Goal: Navigation & Orientation: Find specific page/section

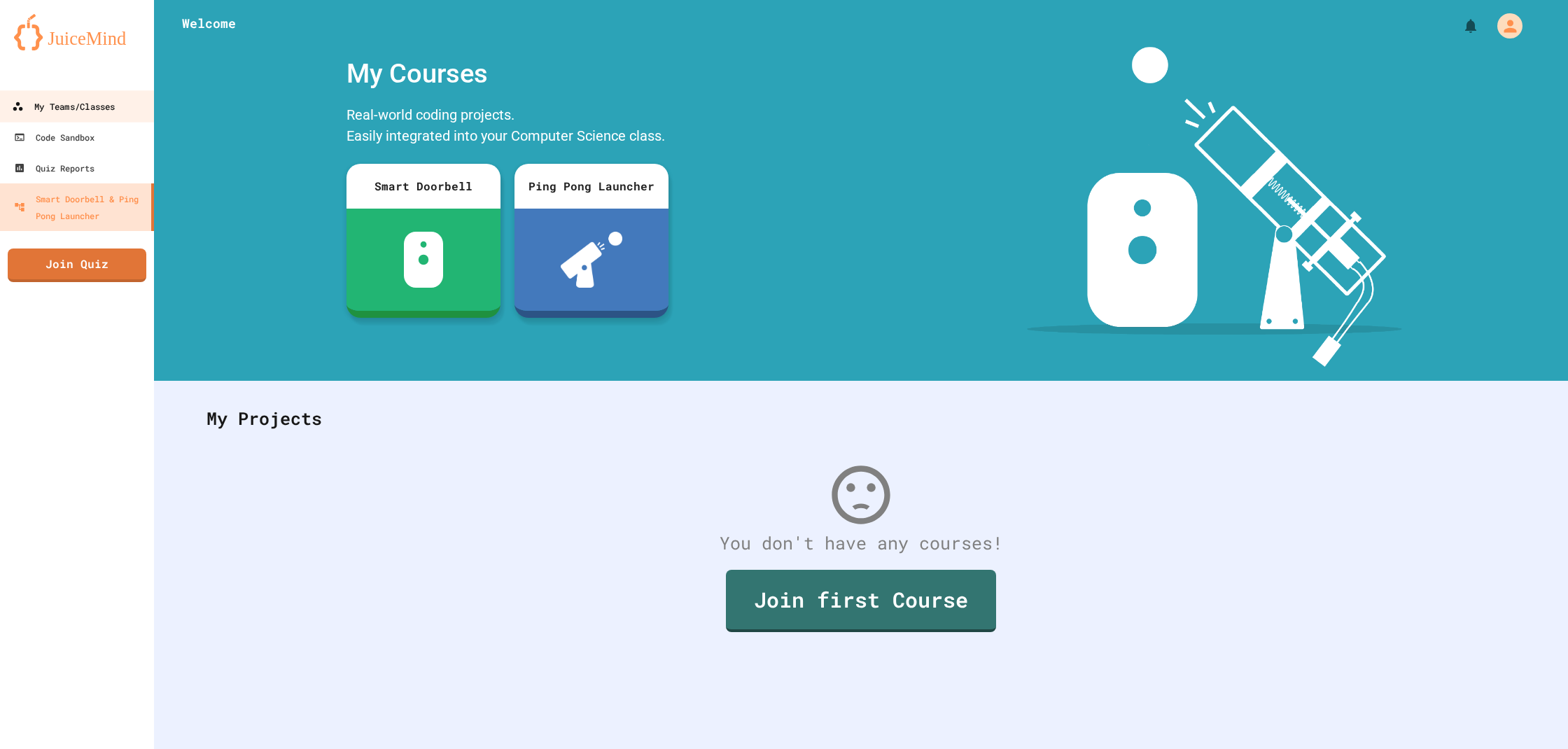
click at [51, 117] on link "My Teams/Classes" at bounding box center [77, 106] width 159 height 31
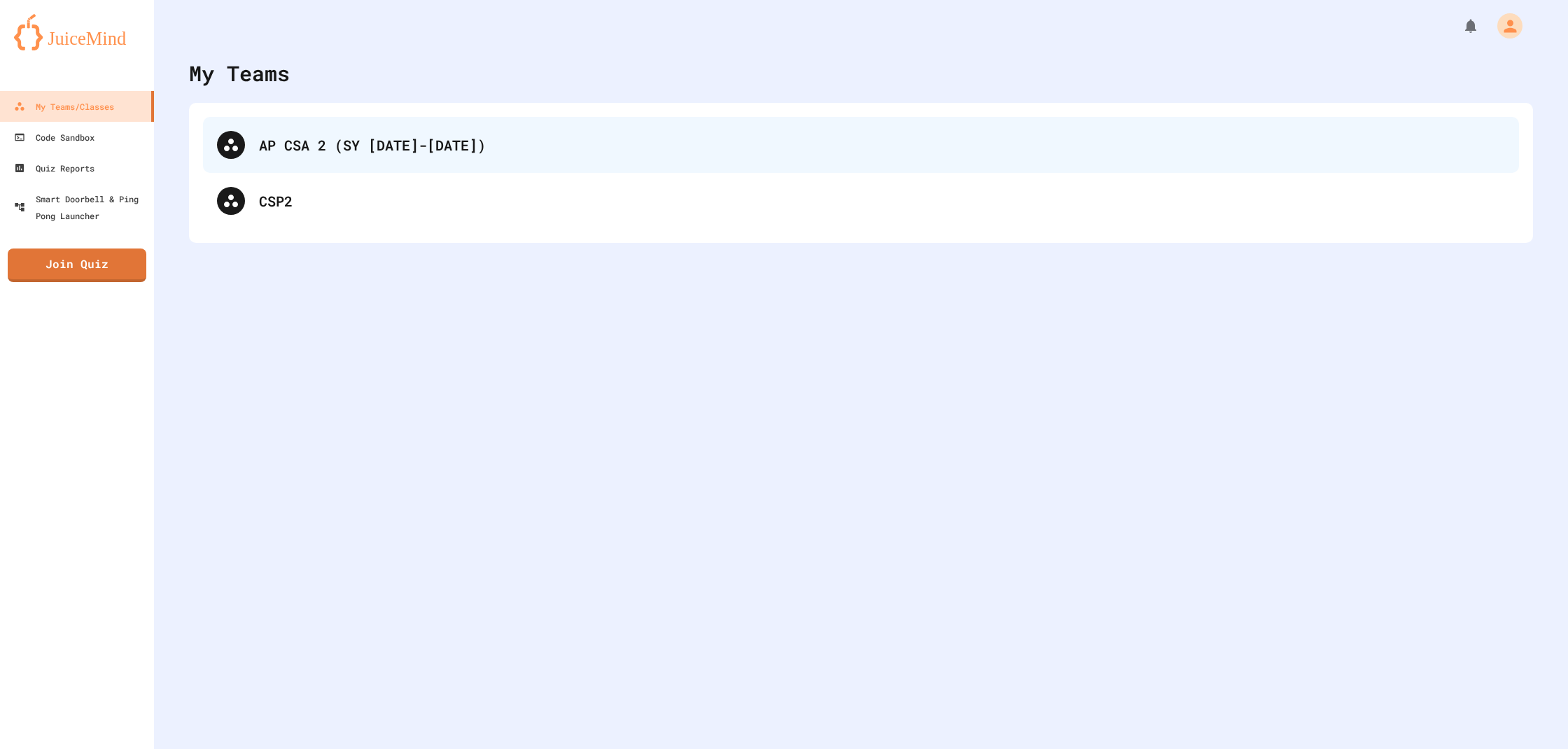
scroll to position [1, 0]
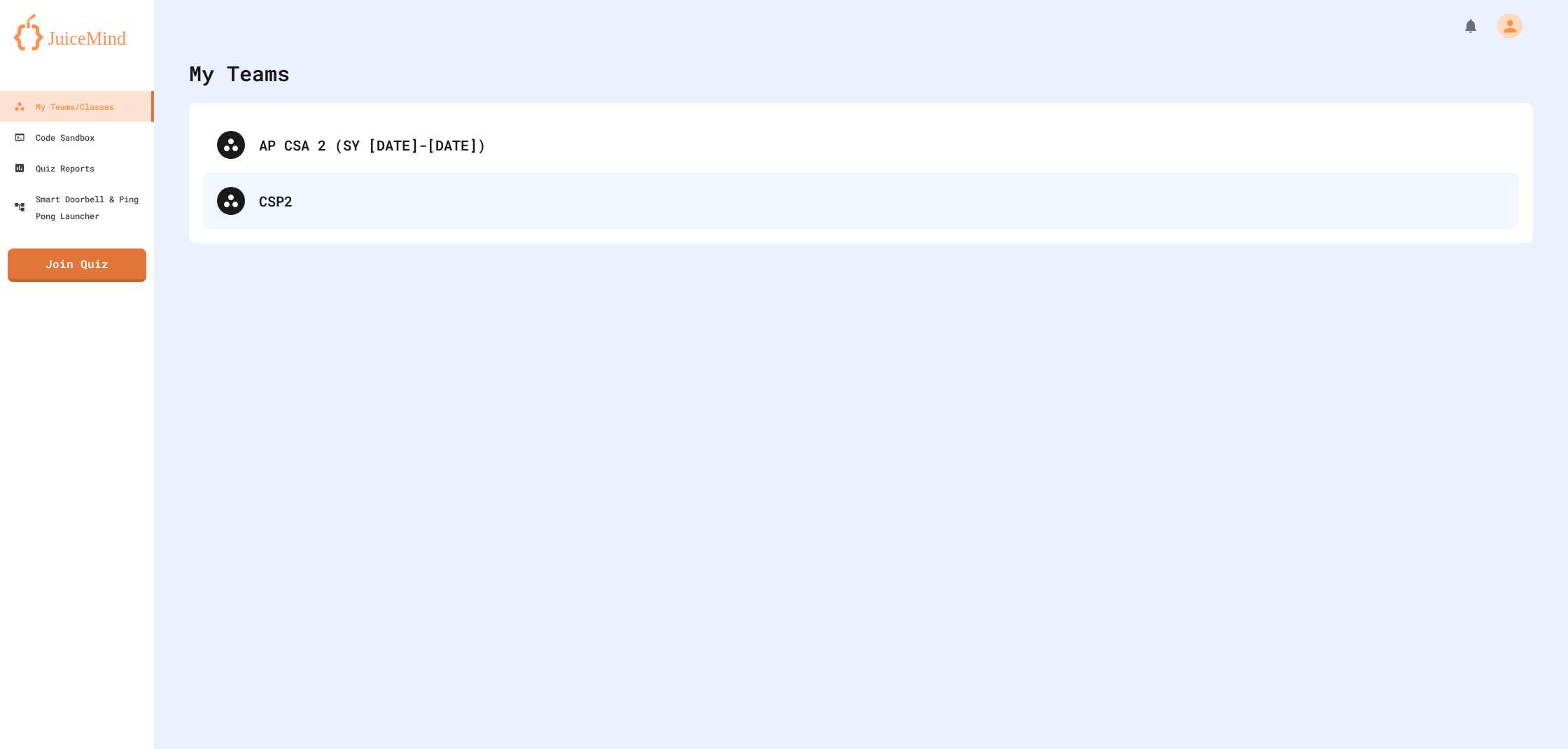
click at [381, 200] on div "CSP2" at bounding box center [882, 201] width 1246 height 21
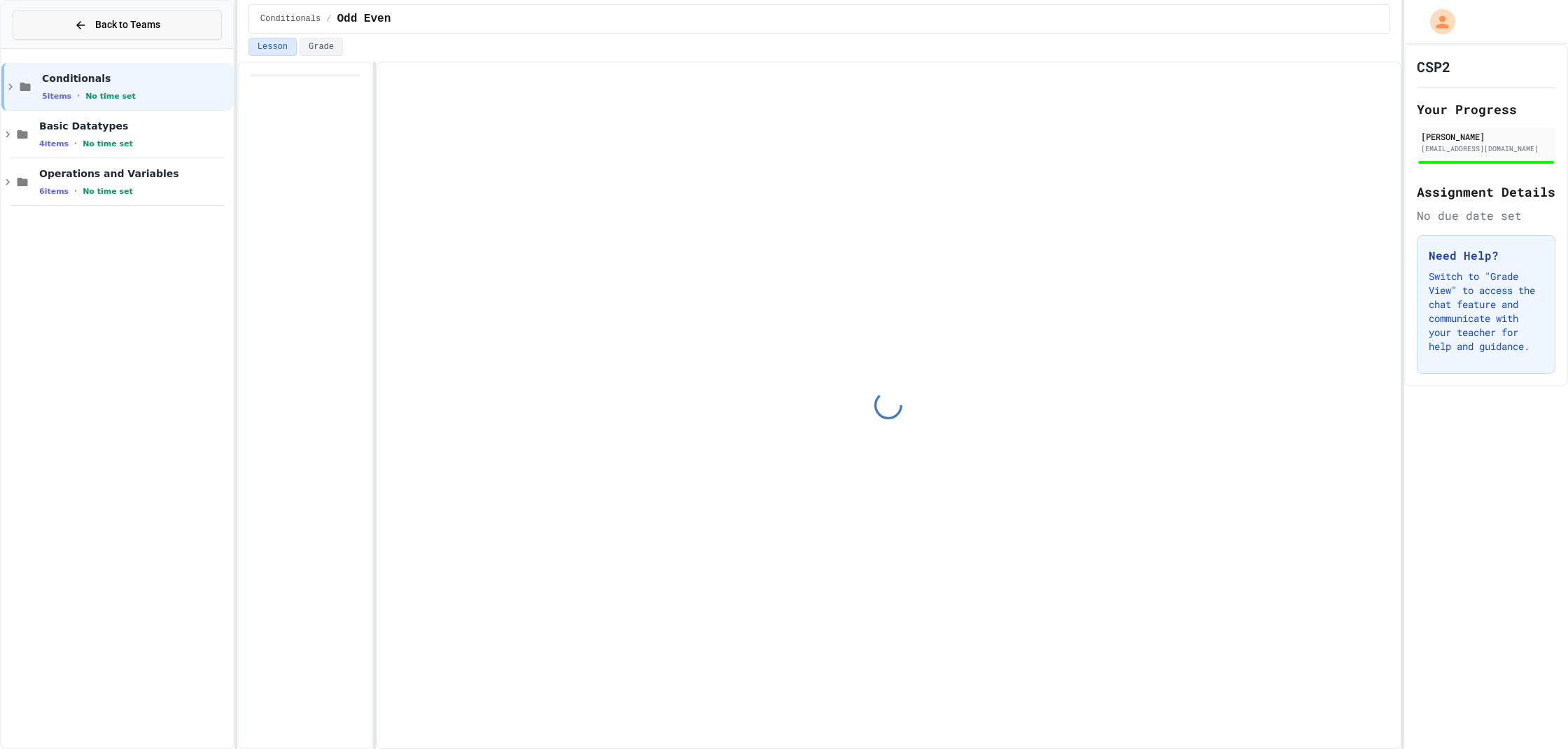
click at [133, 23] on span "Back to Teams" at bounding box center [128, 25] width 65 height 15
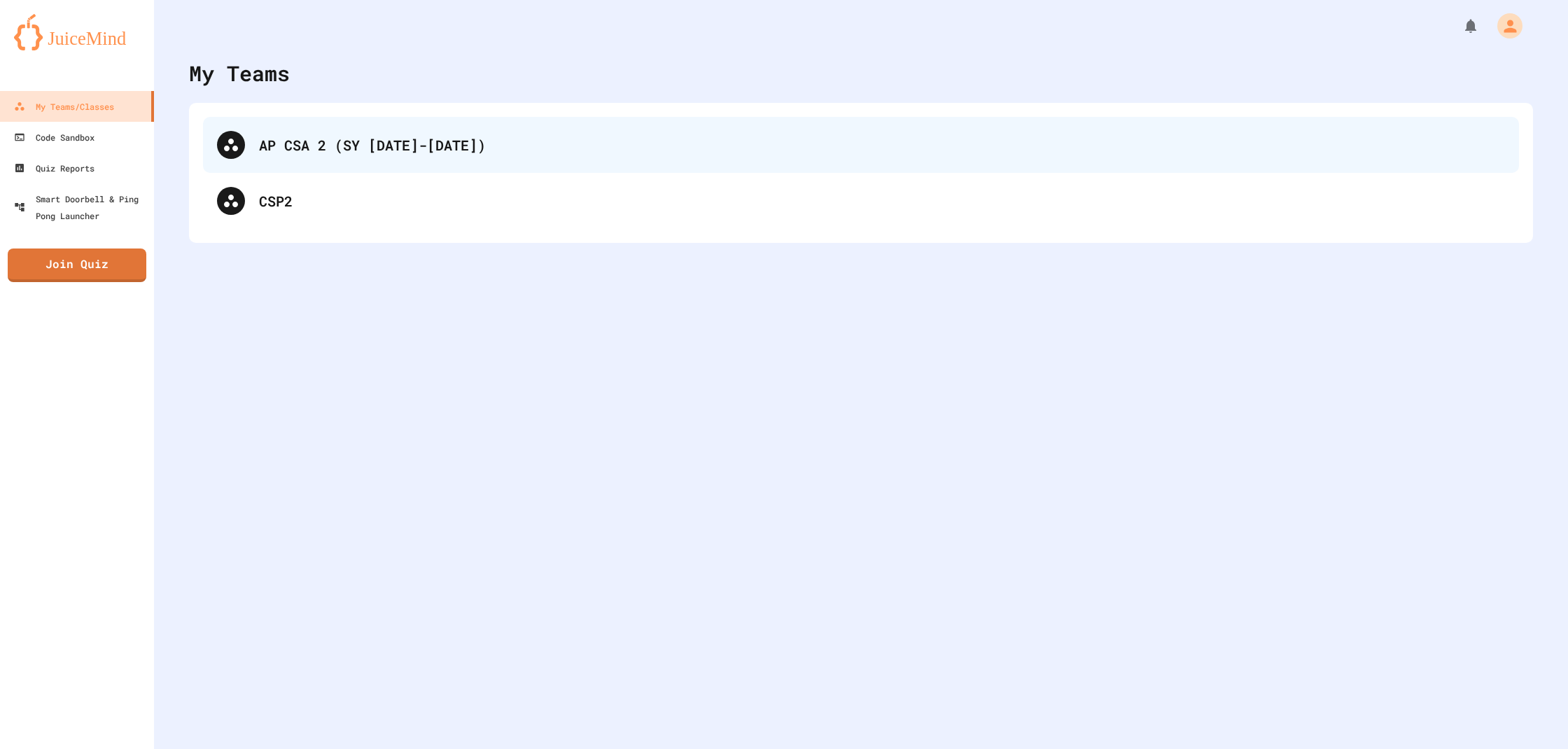
click at [405, 151] on div "AP CSA 2 (SY [DATE]-[DATE])" at bounding box center [882, 144] width 1246 height 21
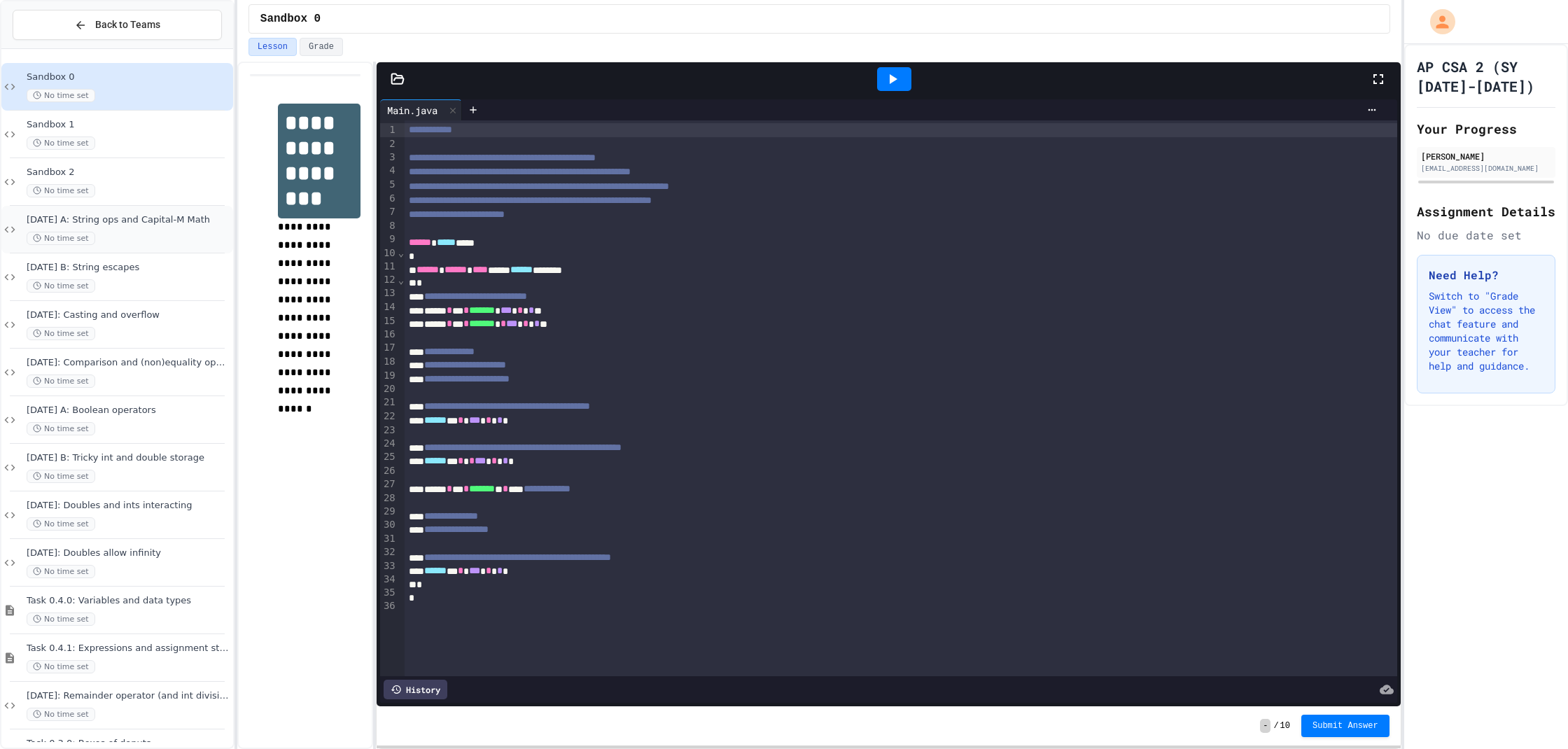
click at [173, 229] on div "[DATE] A: String ops and Capital-M Math No time set" at bounding box center [128, 229] width 204 height 30
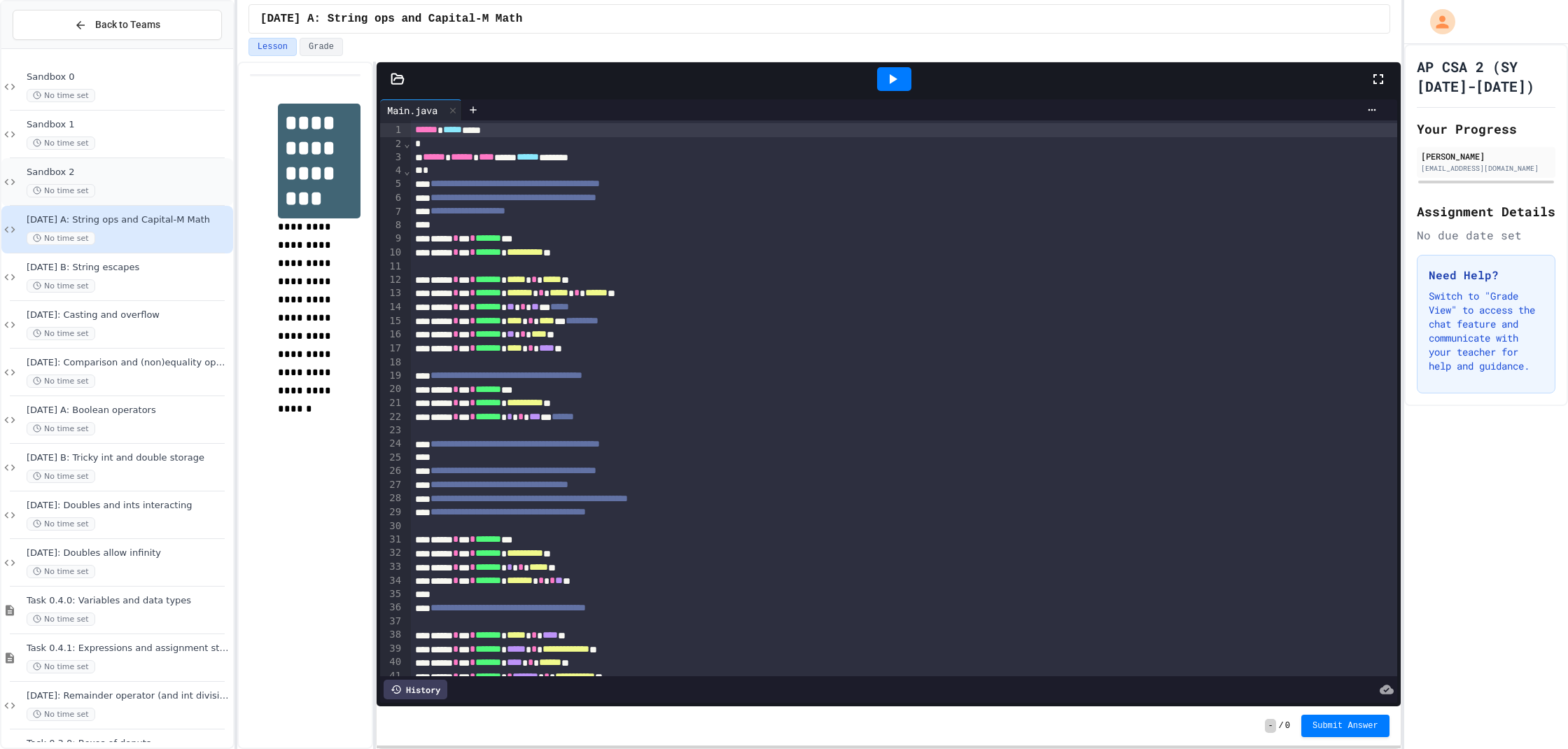
click at [154, 188] on div "No time set" at bounding box center [128, 191] width 204 height 13
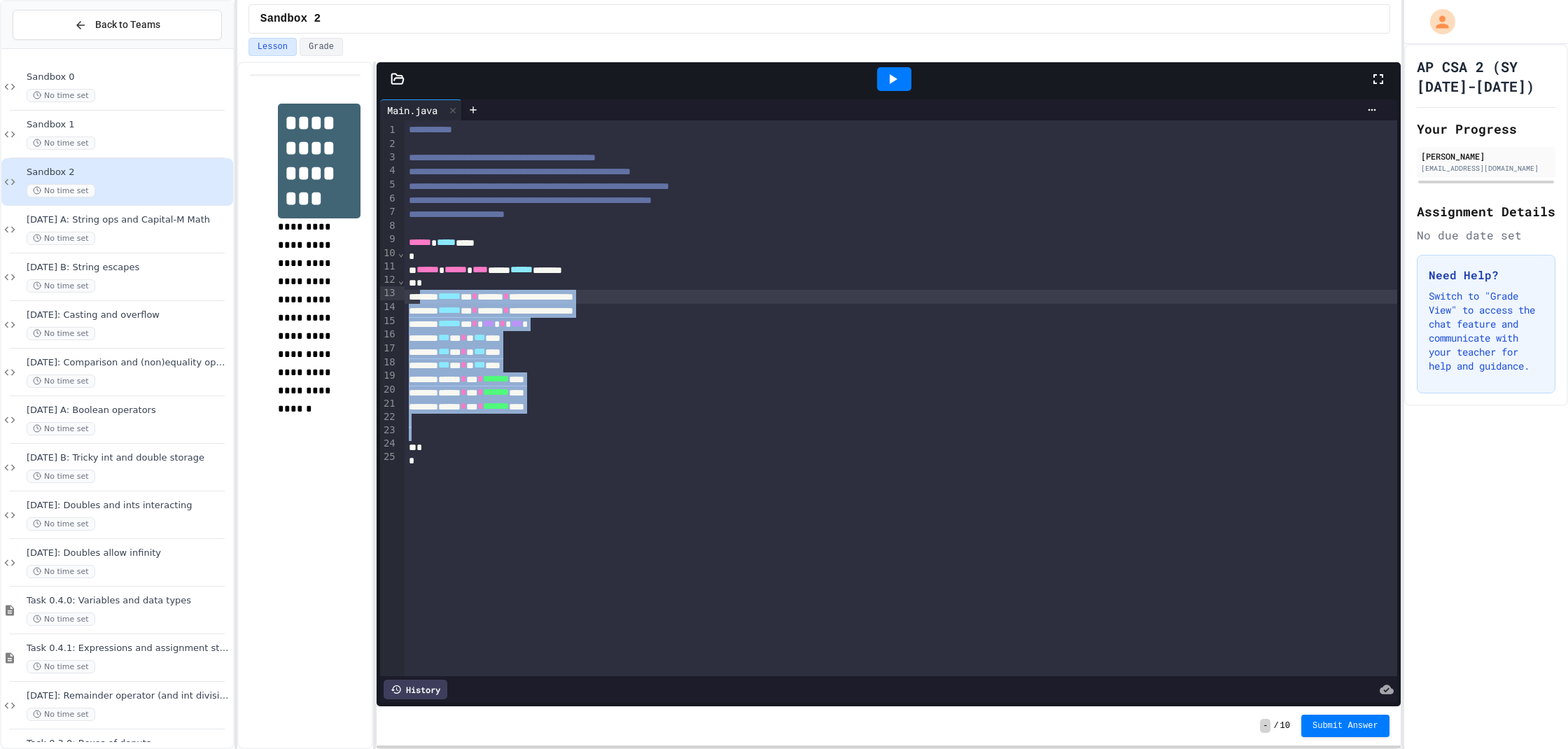
drag, startPoint x: 543, startPoint y: 426, endPoint x: 424, endPoint y: 298, distance: 174.8
click at [424, 298] on div "**********" at bounding box center [901, 398] width 992 height 555
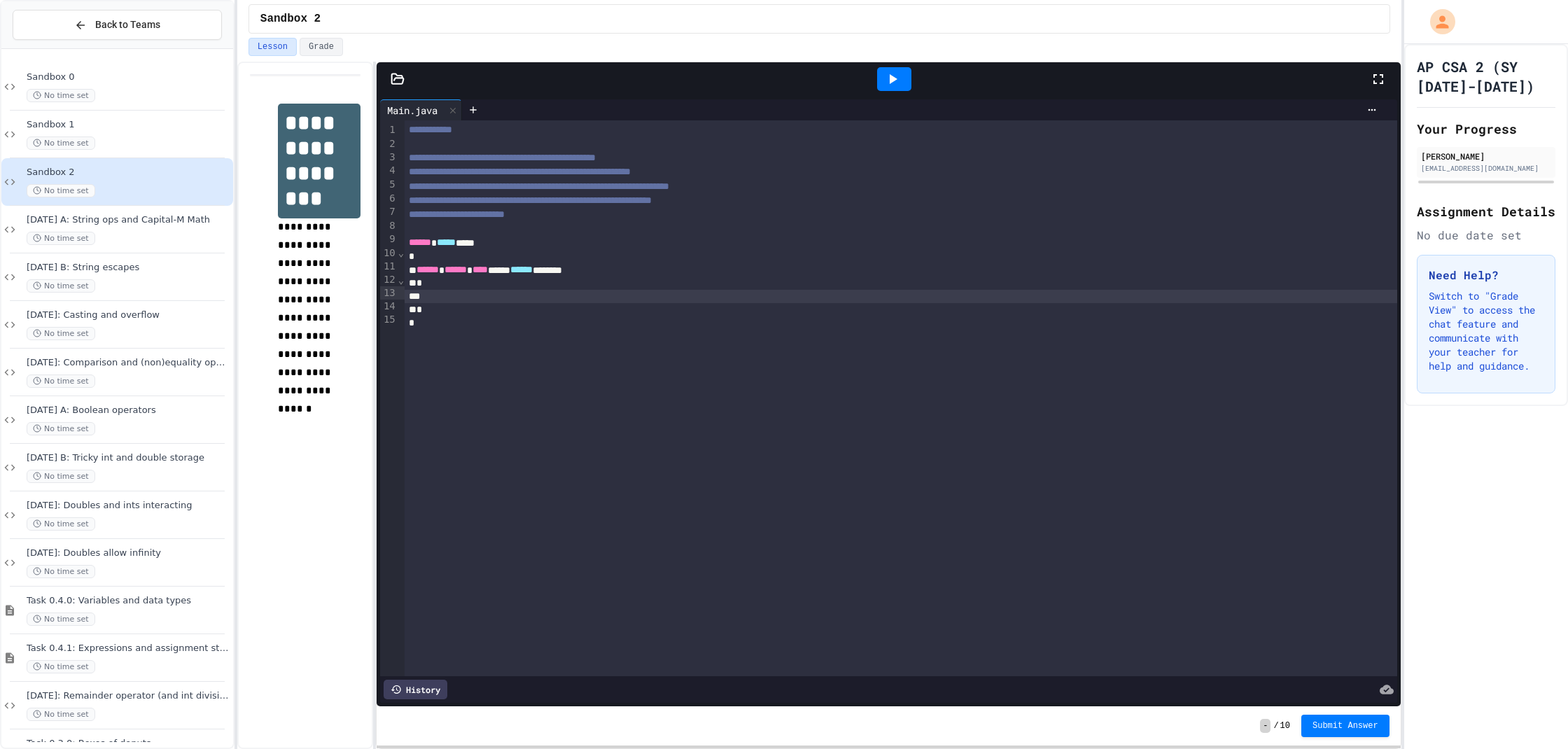
click at [311, 634] on div "**********" at bounding box center [305, 405] width 136 height 687
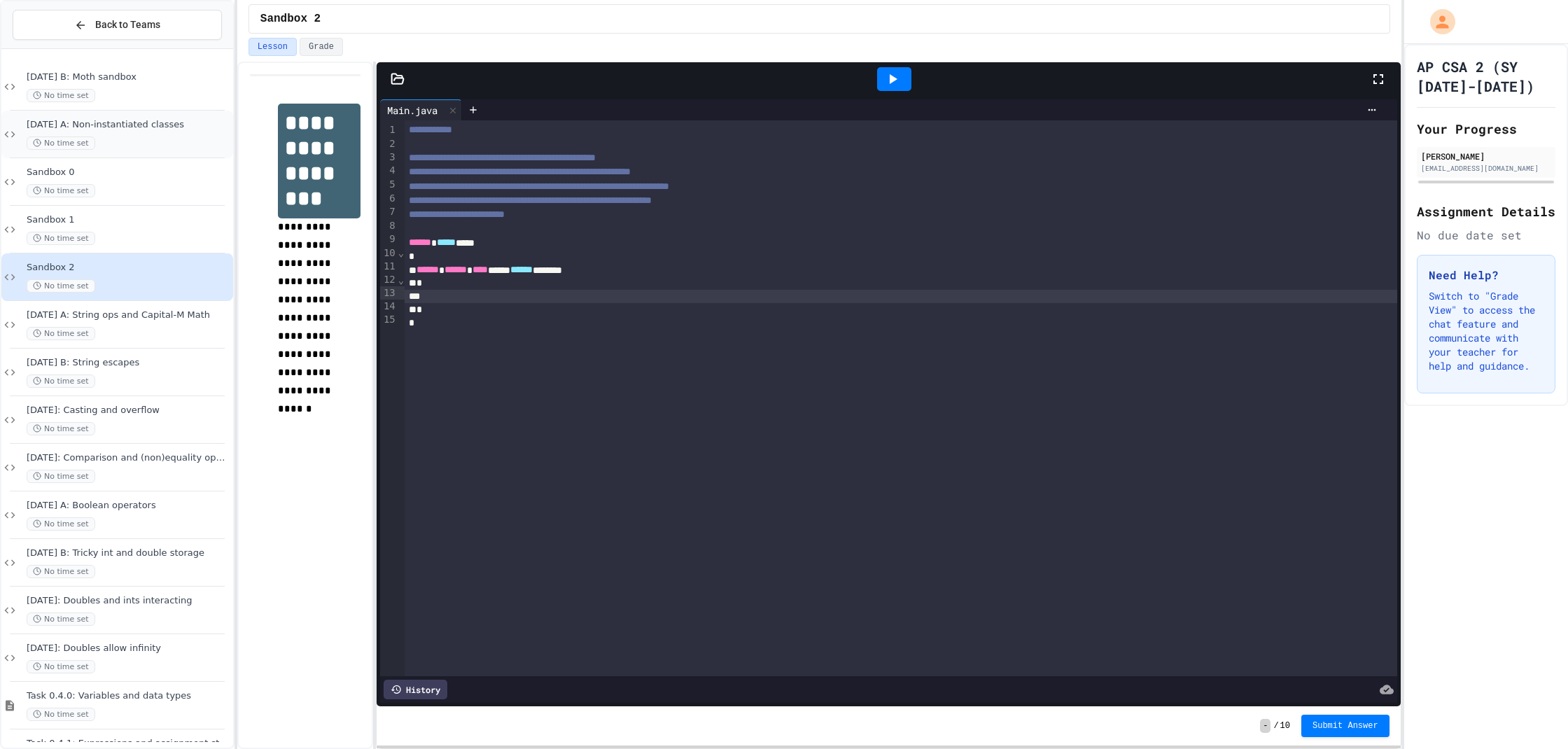
scroll to position [0, 1]
click at [136, 128] on span "[DATE] A: Non-instantiated classes" at bounding box center [128, 125] width 204 height 12
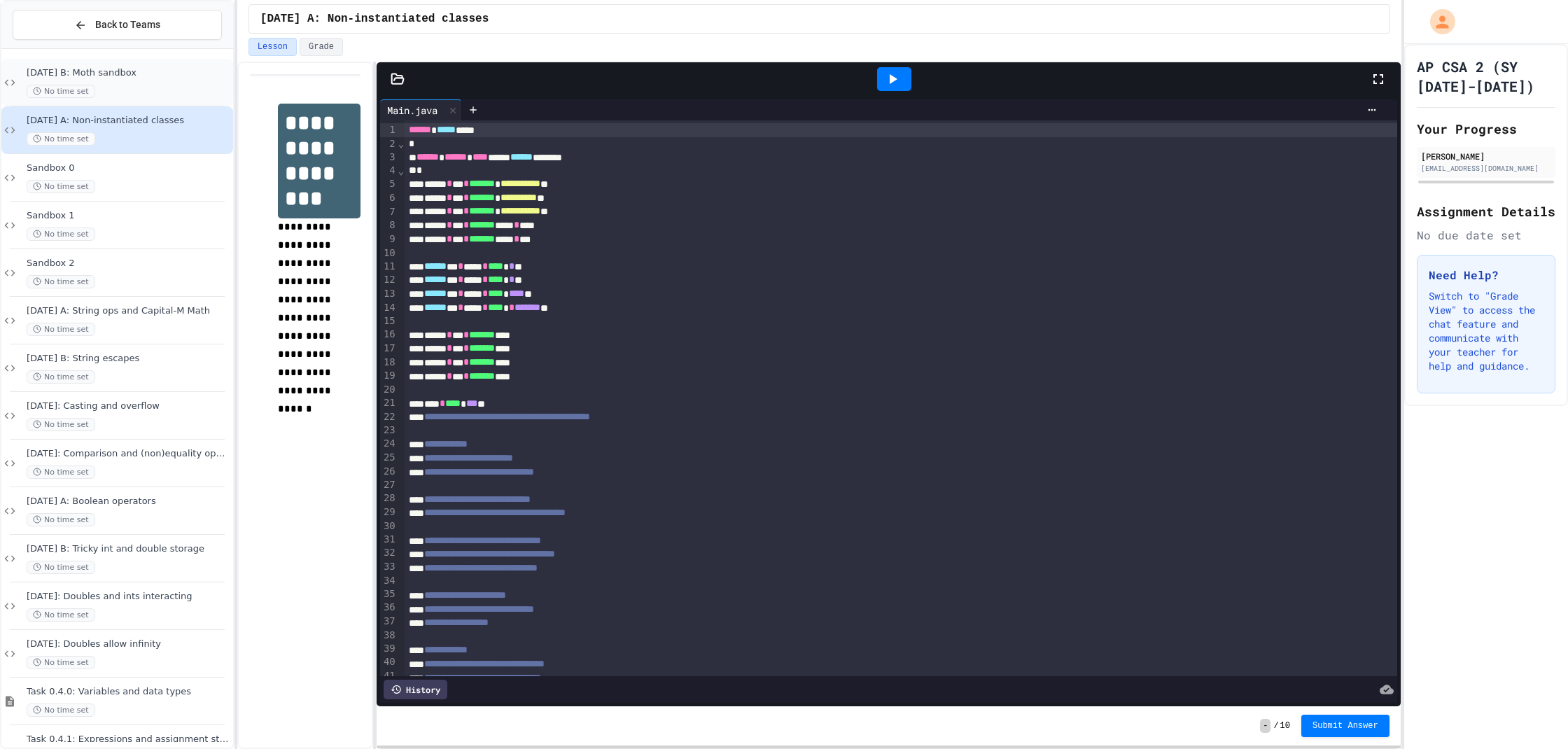
scroll to position [9, 0]
click at [120, 84] on div "No time set" at bounding box center [128, 86] width 204 height 13
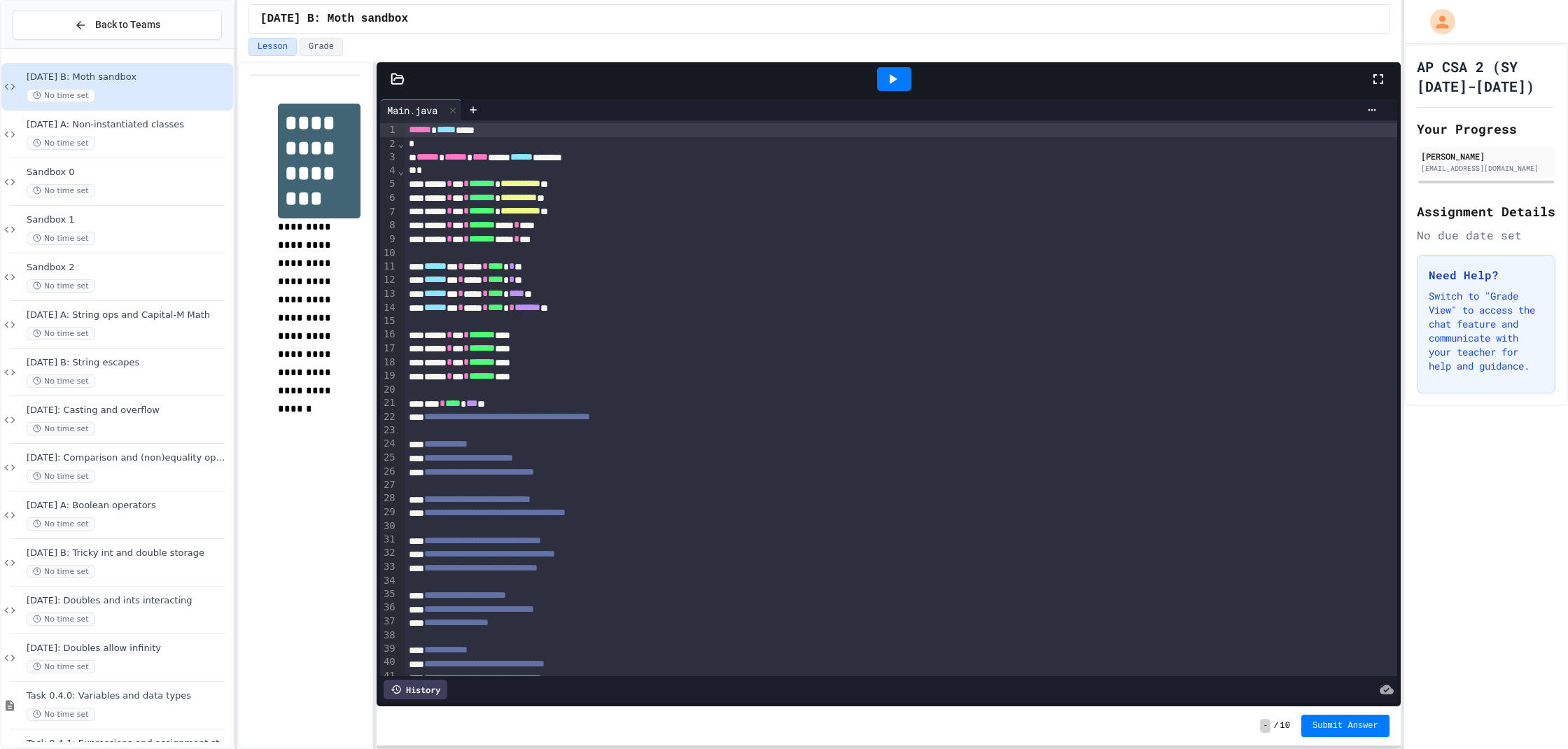
scroll to position [9, 0]
